Goal: Task Accomplishment & Management: Complete application form

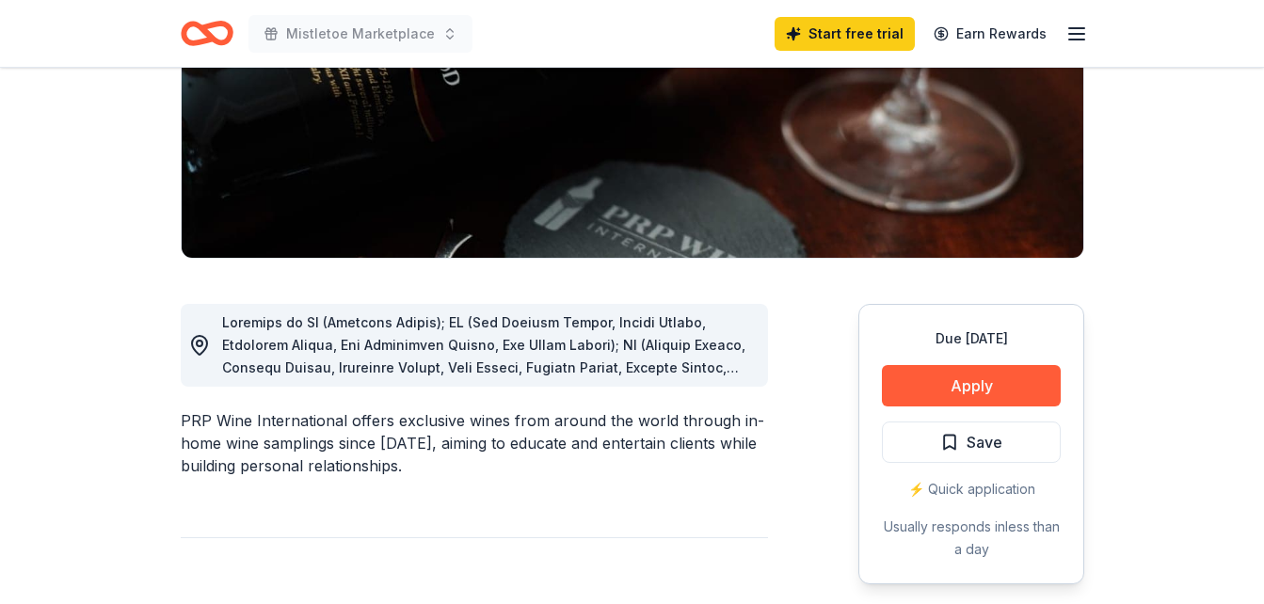
scroll to position [346, 0]
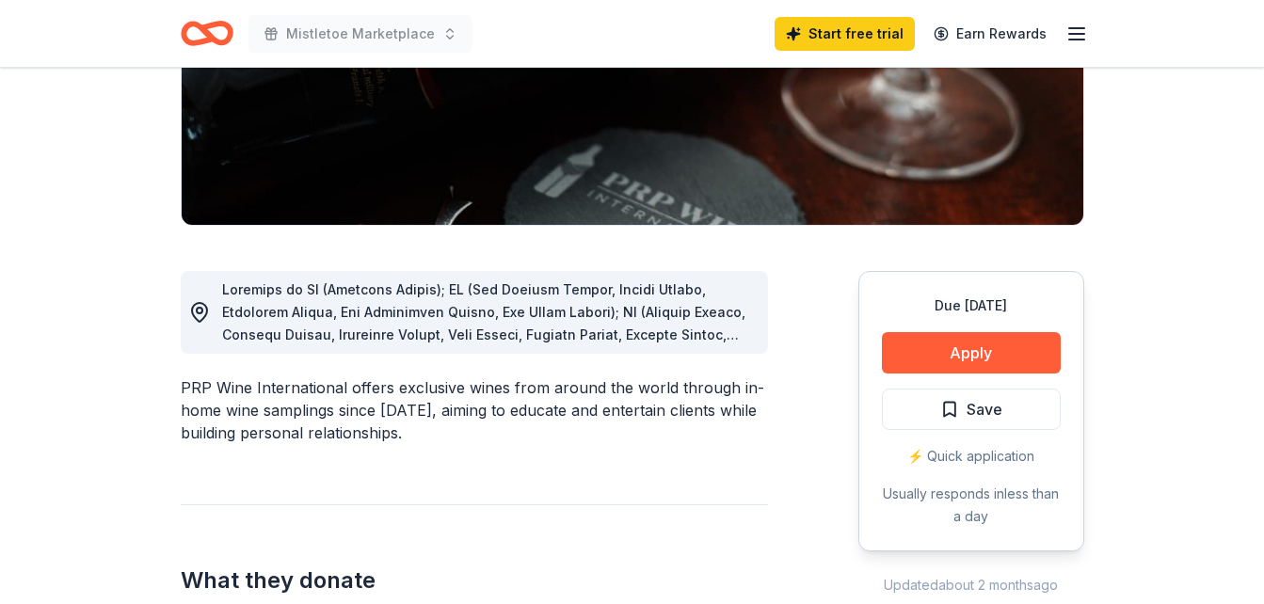
drag, startPoint x: 947, startPoint y: 346, endPoint x: 193, endPoint y: 376, distance: 754.5
click at [371, 305] on span at bounding box center [487, 549] width 531 height 536
click at [193, 308] on icon at bounding box center [199, 312] width 15 height 19
click at [536, 312] on span at bounding box center [487, 549] width 531 height 536
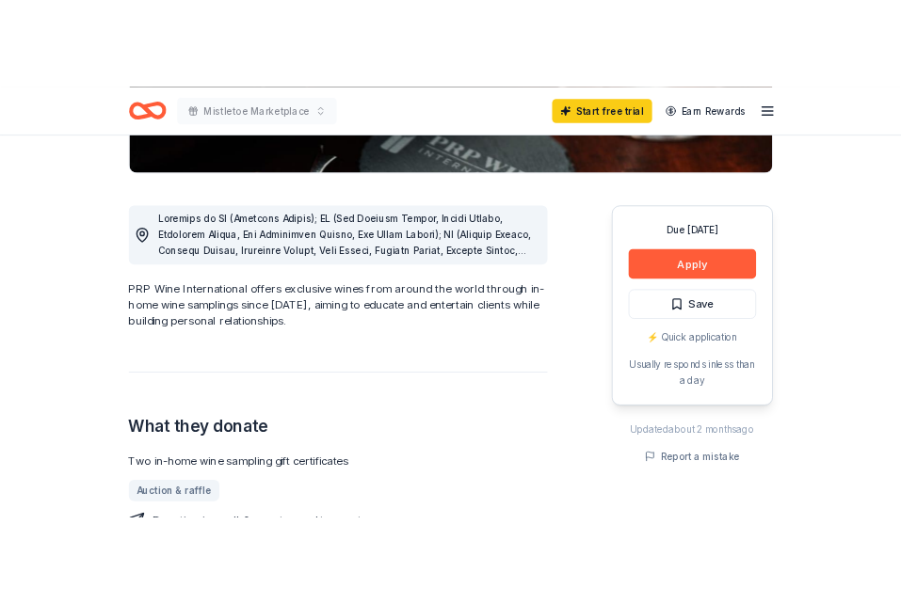
scroll to position [446, 0]
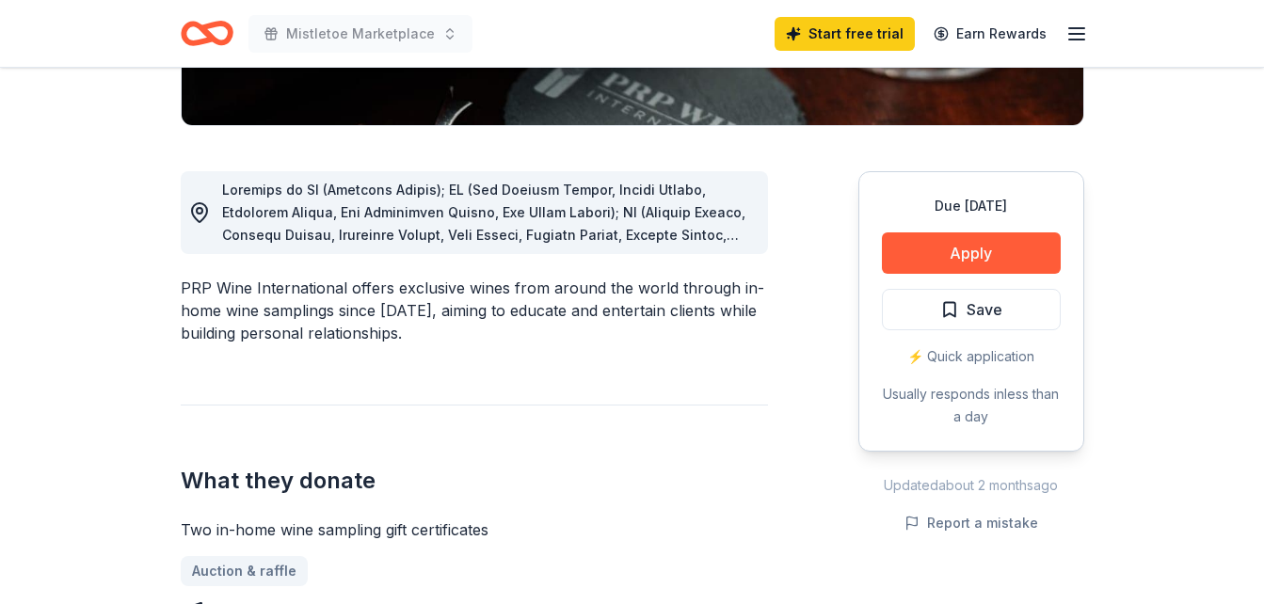
click at [562, 219] on span at bounding box center [487, 450] width 531 height 536
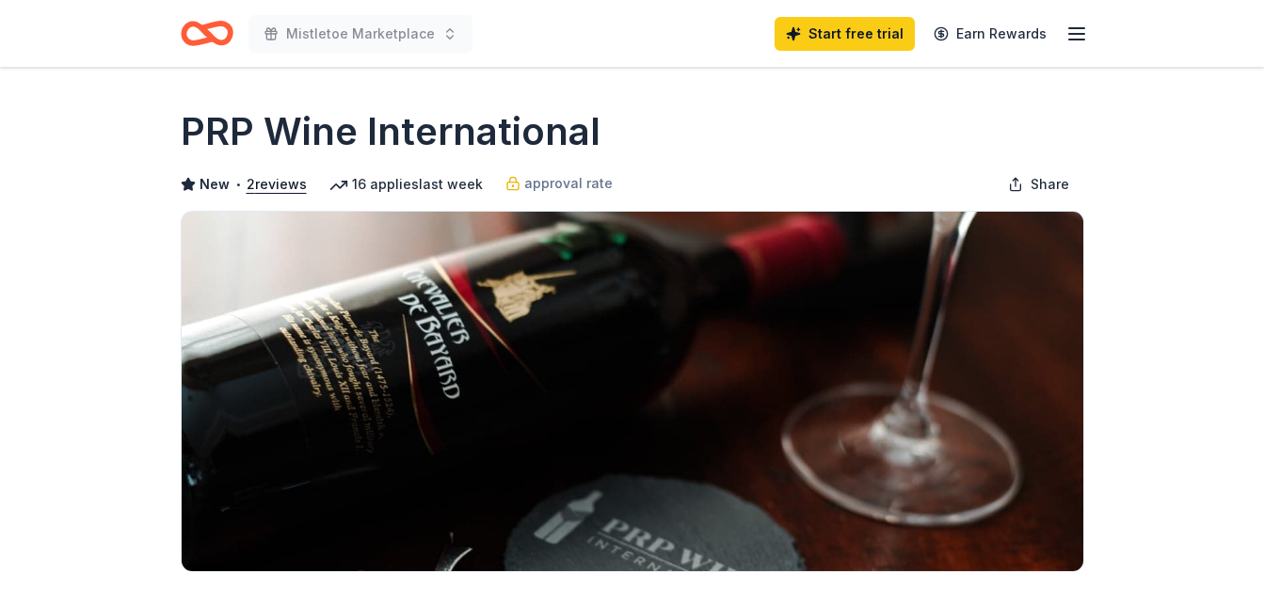
scroll to position [446, 0]
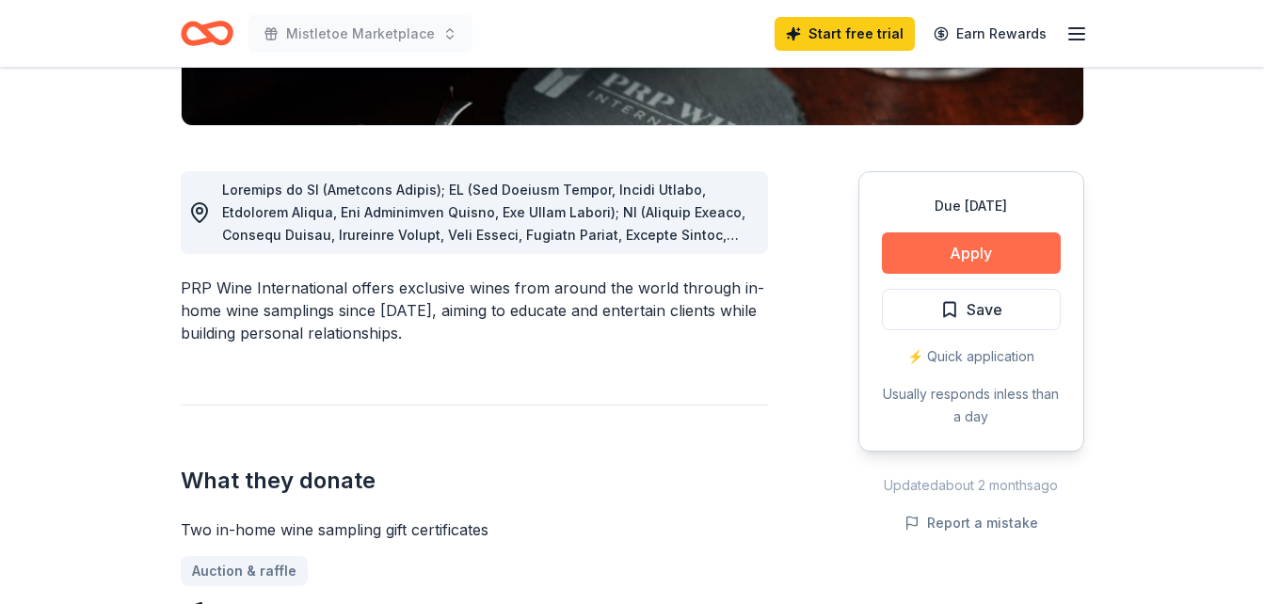
click at [963, 251] on button "Apply" at bounding box center [971, 252] width 179 height 41
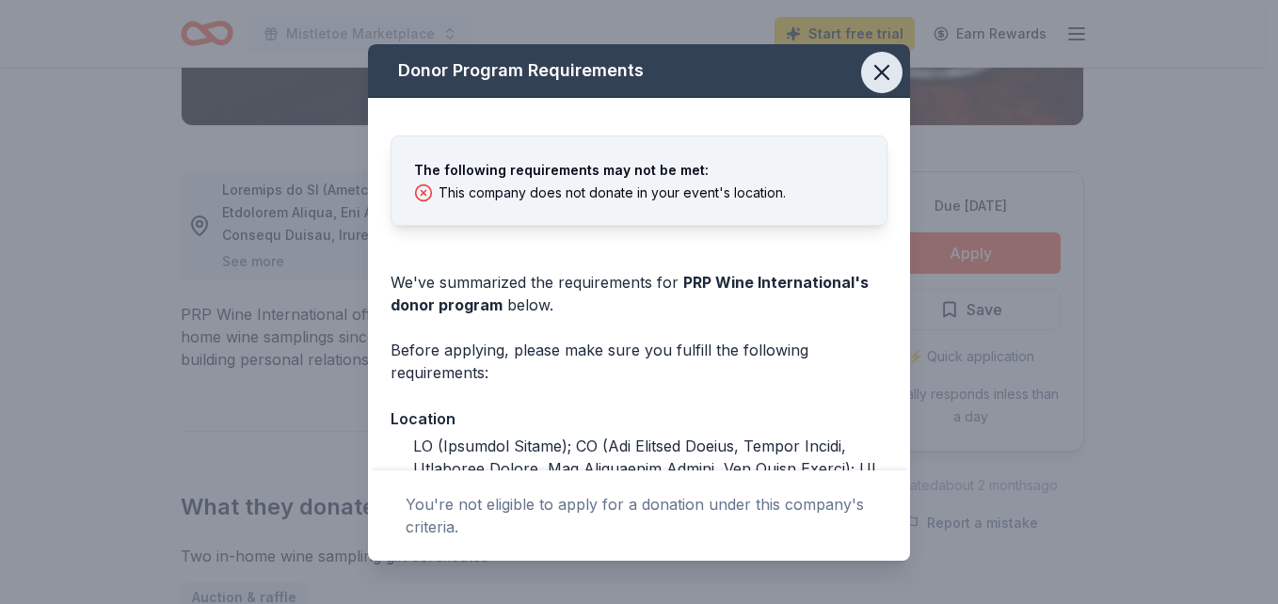
click at [872, 86] on button "button" at bounding box center [881, 72] width 41 height 41
